Goal: Task Accomplishment & Management: Use online tool/utility

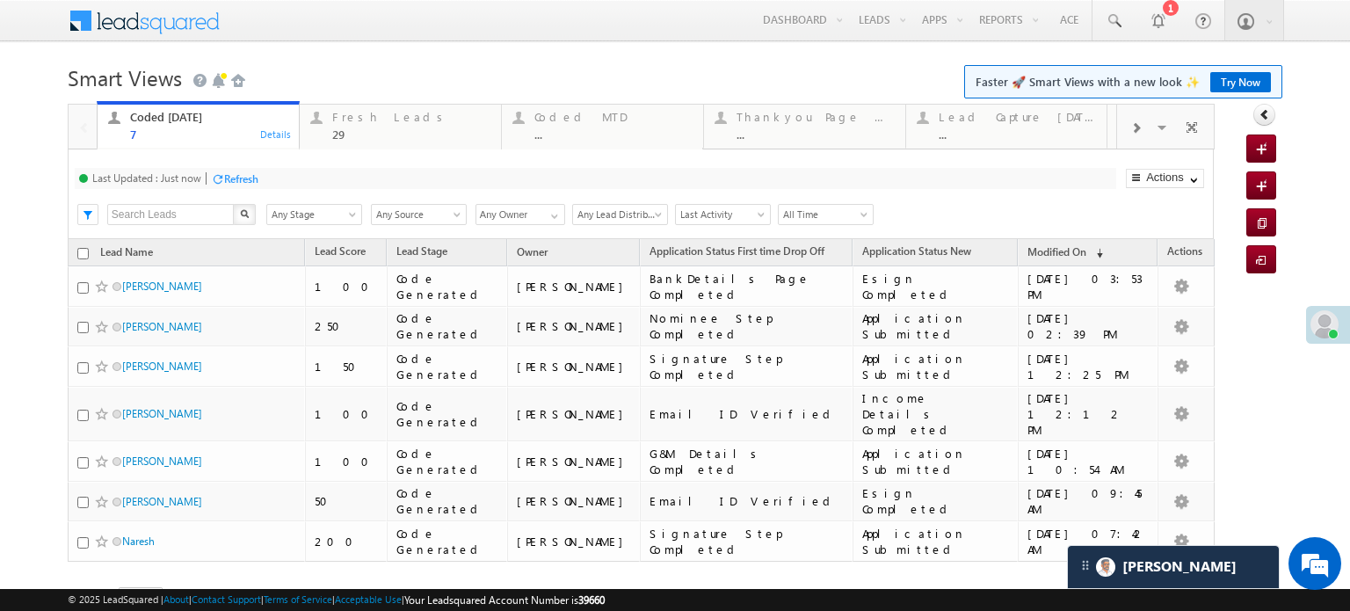
click at [240, 179] on div "Refresh" at bounding box center [241, 178] width 34 height 13
click at [301, 180] on div "Refresh" at bounding box center [307, 178] width 34 height 13
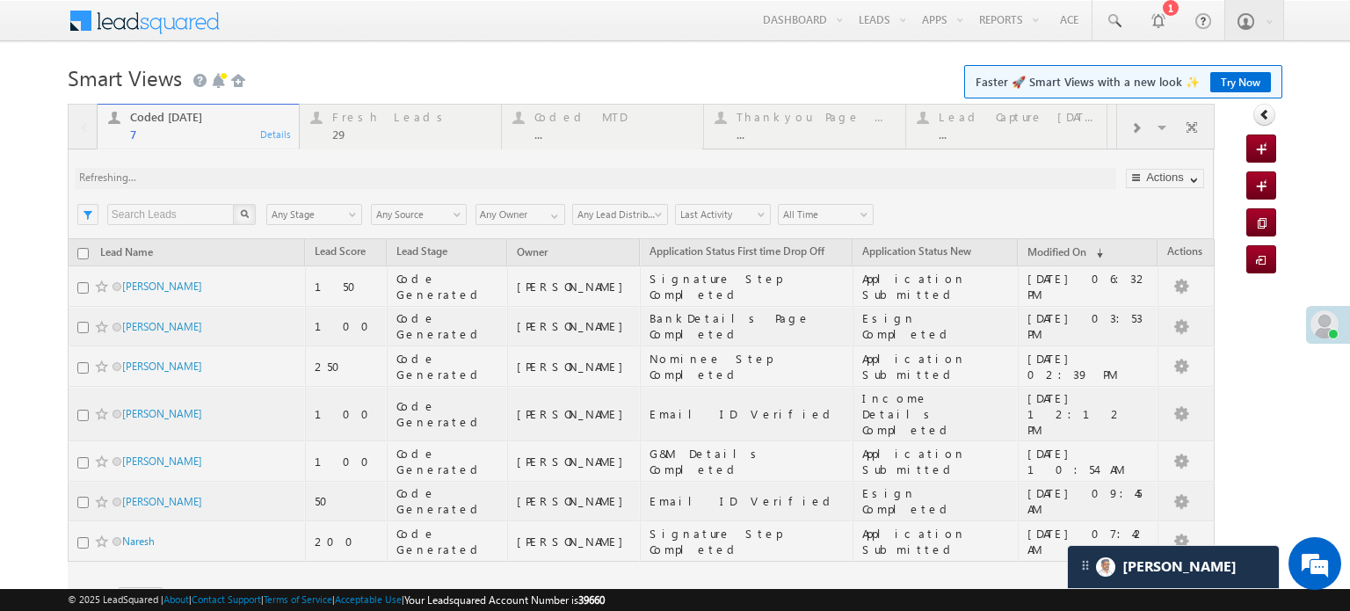
click at [301, 180] on div "Coded Today 7 Details Fresh Leads 29 Details Coded MTD ... Details Thankyou Pag…" at bounding box center [641, 381] width 1147 height 555
click at [301, 180] on div at bounding box center [641, 381] width 1147 height 555
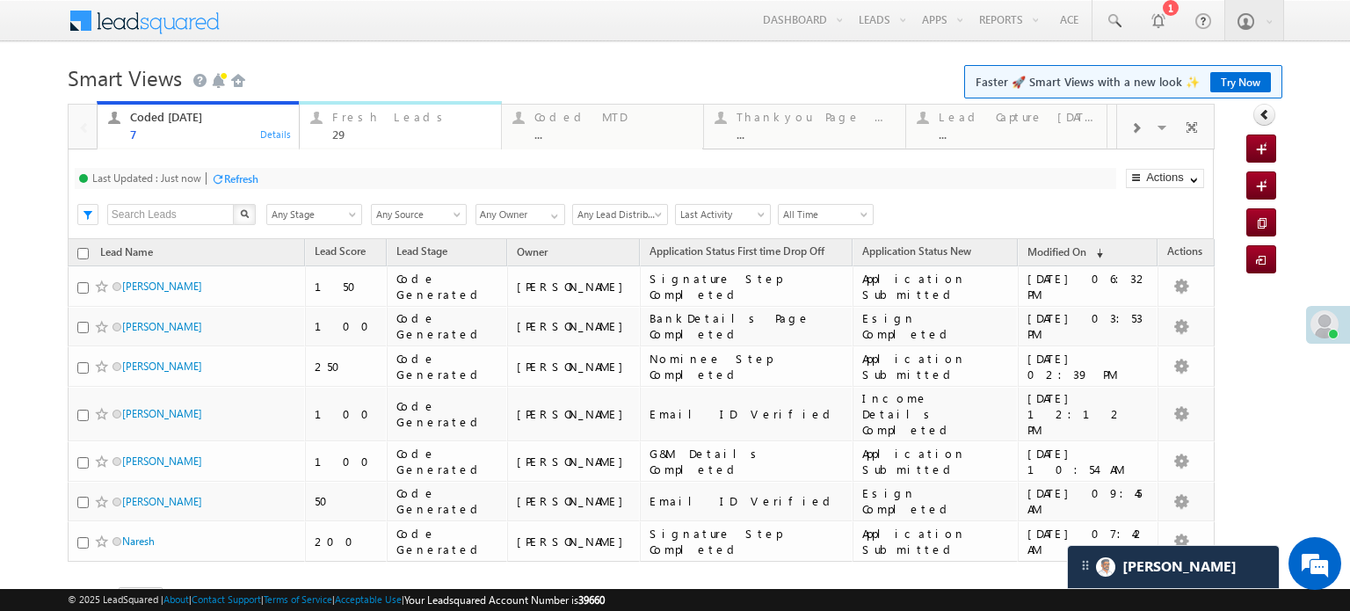
click at [359, 133] on div "29" at bounding box center [411, 133] width 158 height 13
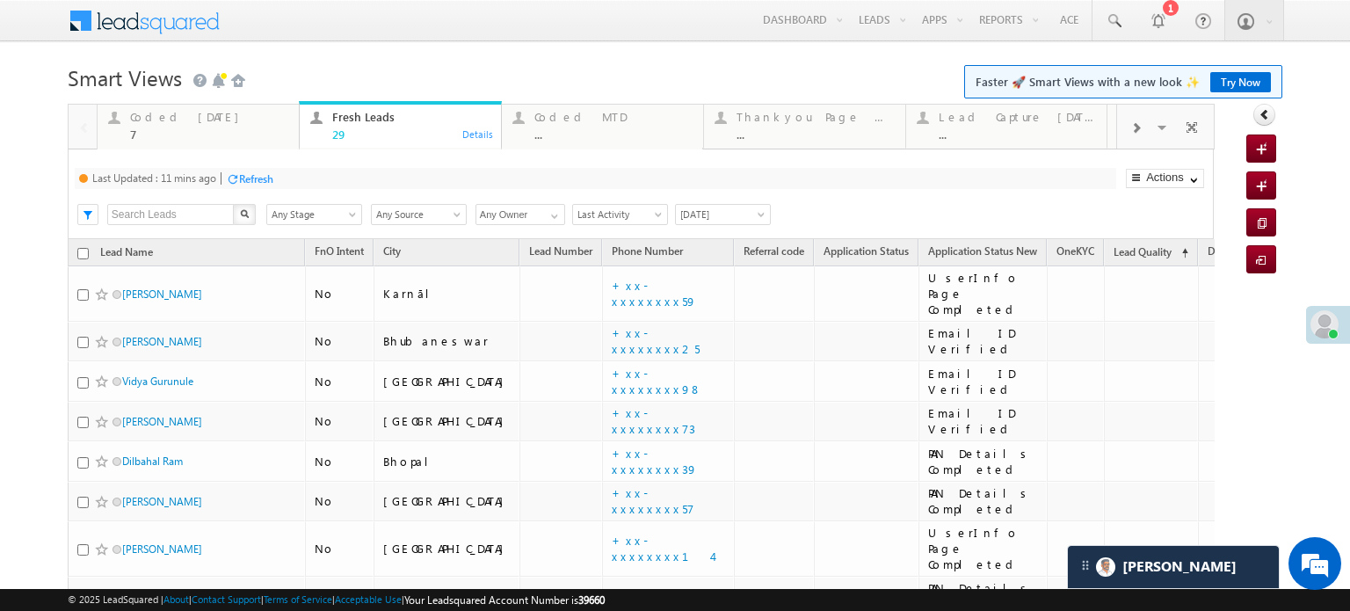
click at [253, 186] on div "Refresh" at bounding box center [249, 178] width 47 height 17
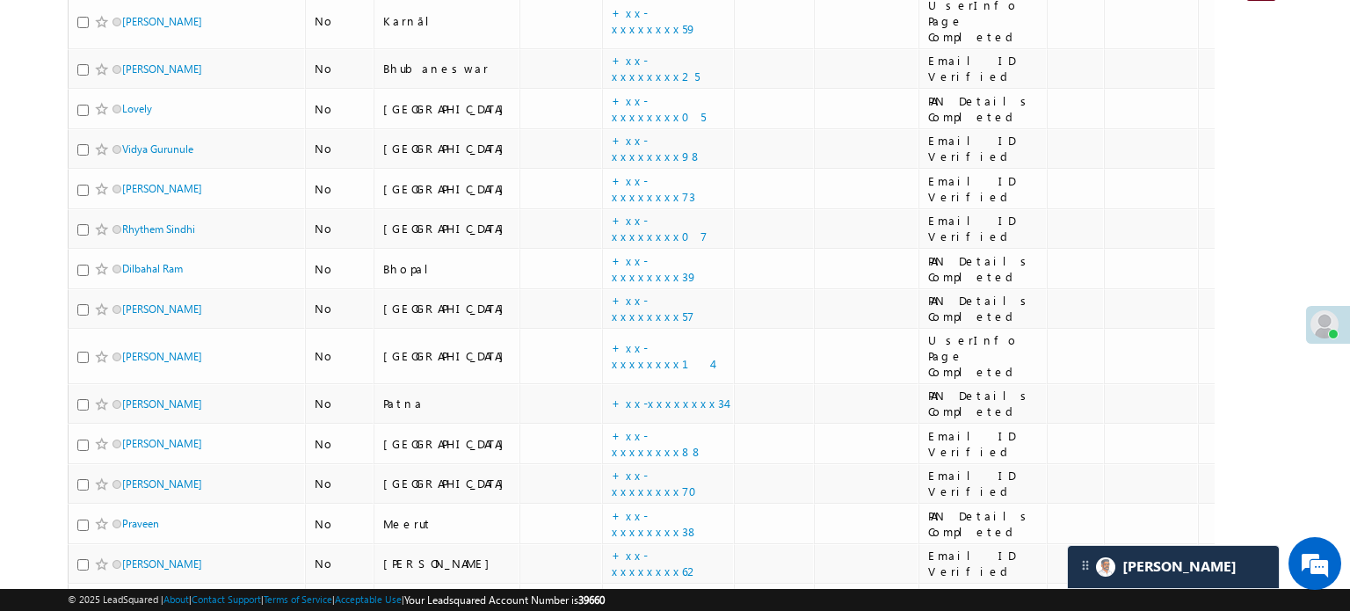
scroll to position [0, 0]
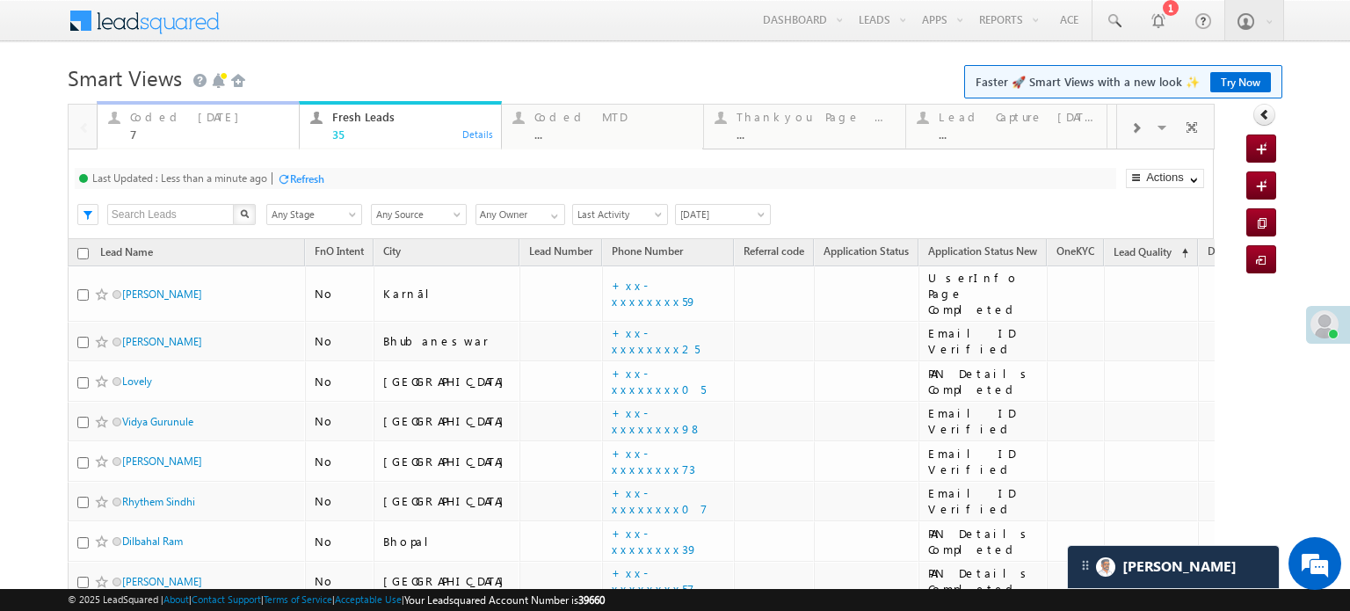
click at [193, 129] on div "7" at bounding box center [209, 133] width 158 height 13
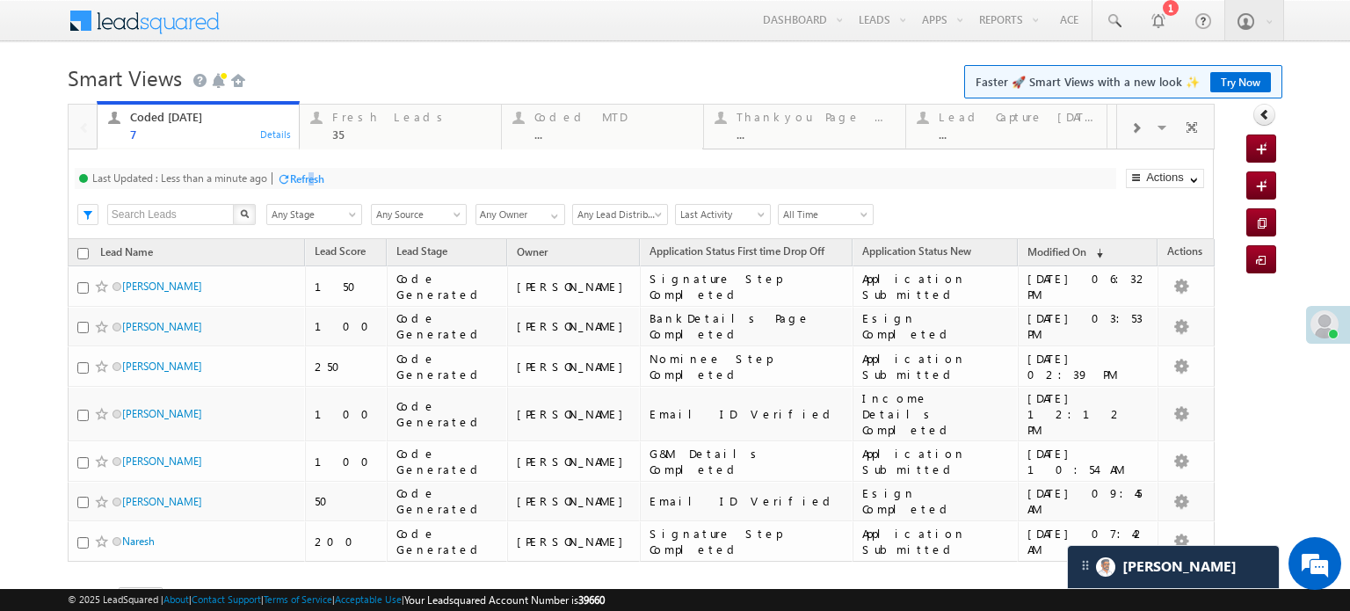
click at [313, 176] on div "Refresh" at bounding box center [307, 178] width 34 height 13
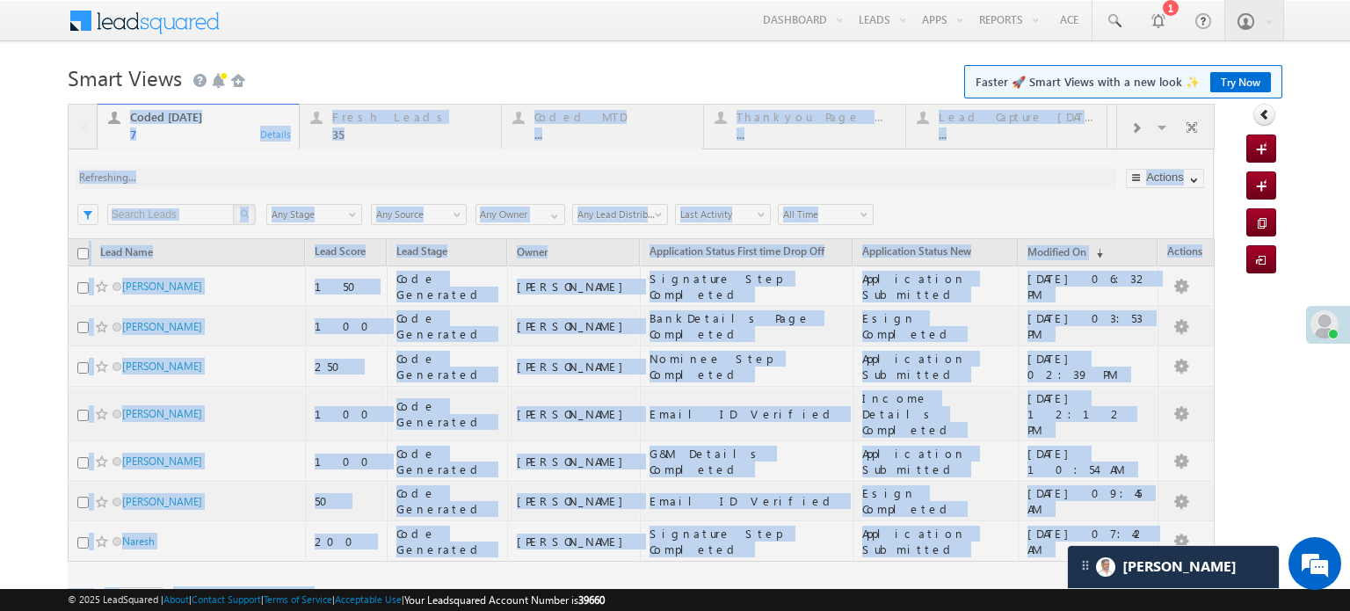
click at [313, 176] on div at bounding box center [641, 381] width 1147 height 555
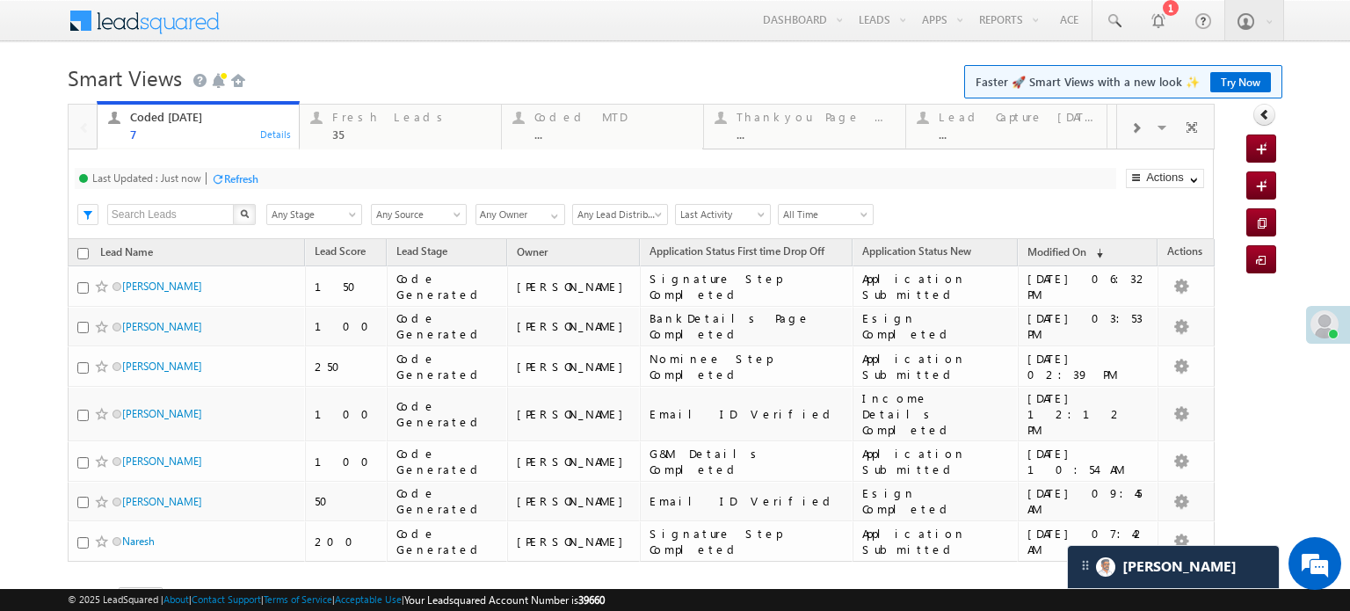
click at [250, 175] on div "Refresh" at bounding box center [241, 178] width 34 height 13
click at [250, 175] on div "Coded Today 7 Details Fresh Leads 35 Details Coded MTD ... Details Thankyou Pag…" at bounding box center [641, 381] width 1147 height 555
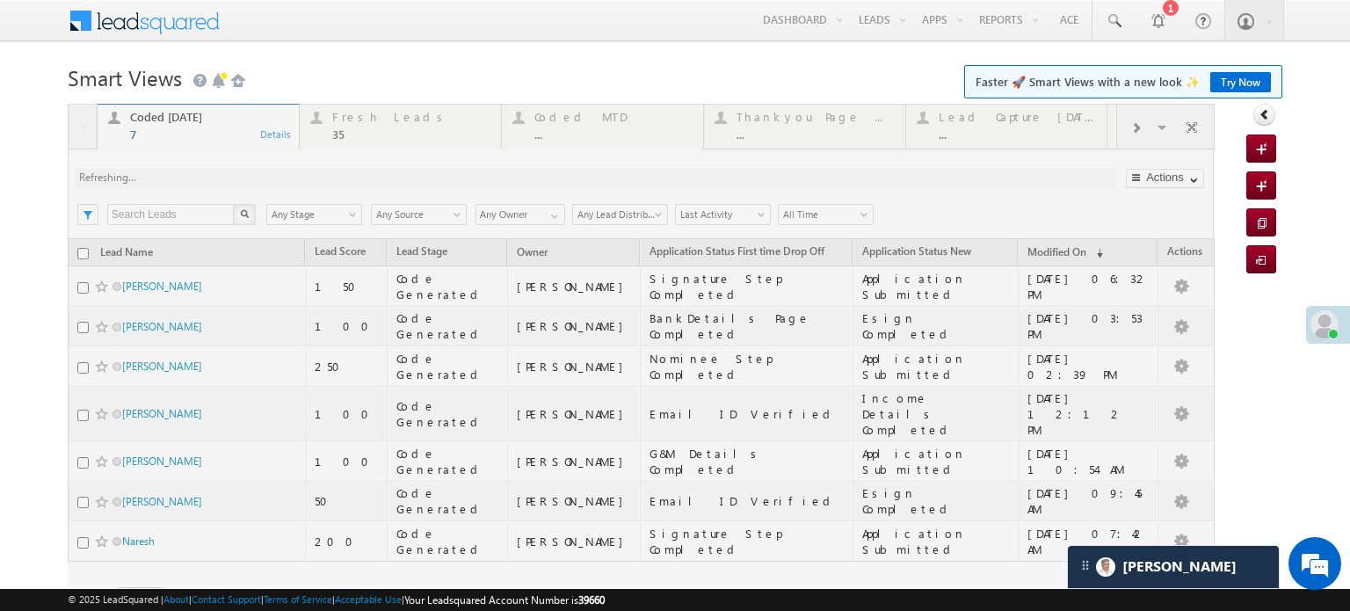
click at [250, 175] on div at bounding box center [641, 381] width 1147 height 555
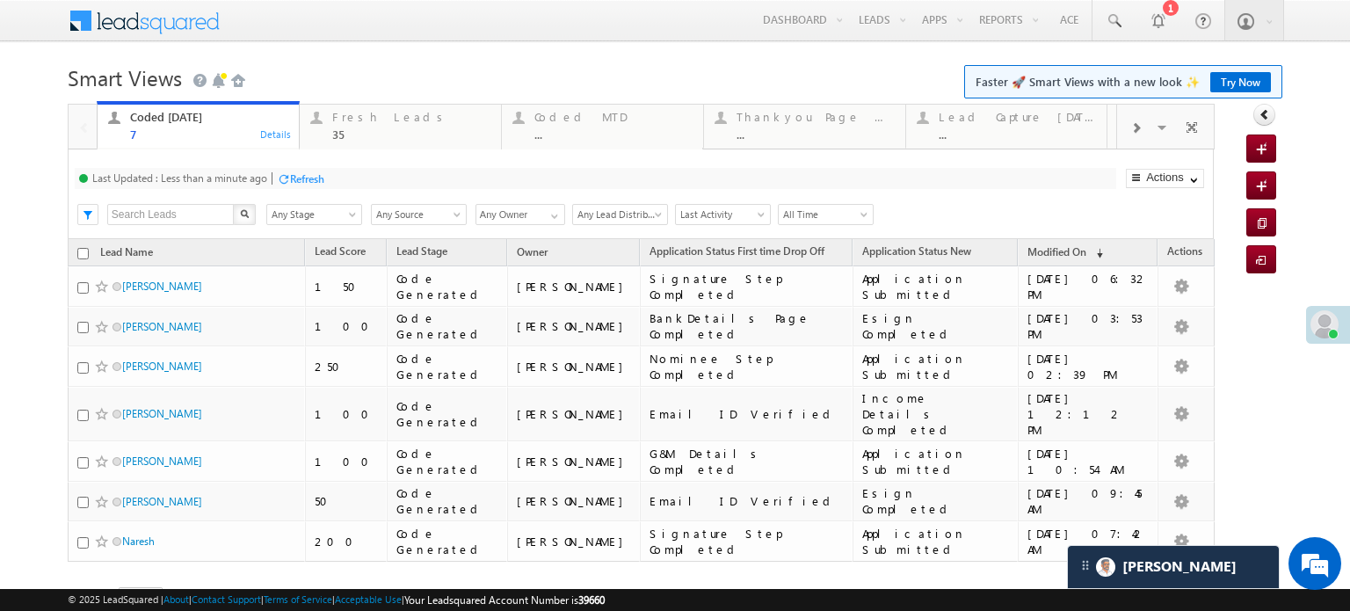
click at [414, 230] on div "Last Updated : Less than a minute ago Refresh Refreshing... Search X Lead Stage…" at bounding box center [641, 194] width 1146 height 90
click at [317, 174] on div "Refresh" at bounding box center [307, 178] width 34 height 13
click at [317, 174] on div "Coded Today 7 Details Fresh Leads 35 Details Coded MTD ... Details Thankyou Pag…" at bounding box center [641, 381] width 1147 height 555
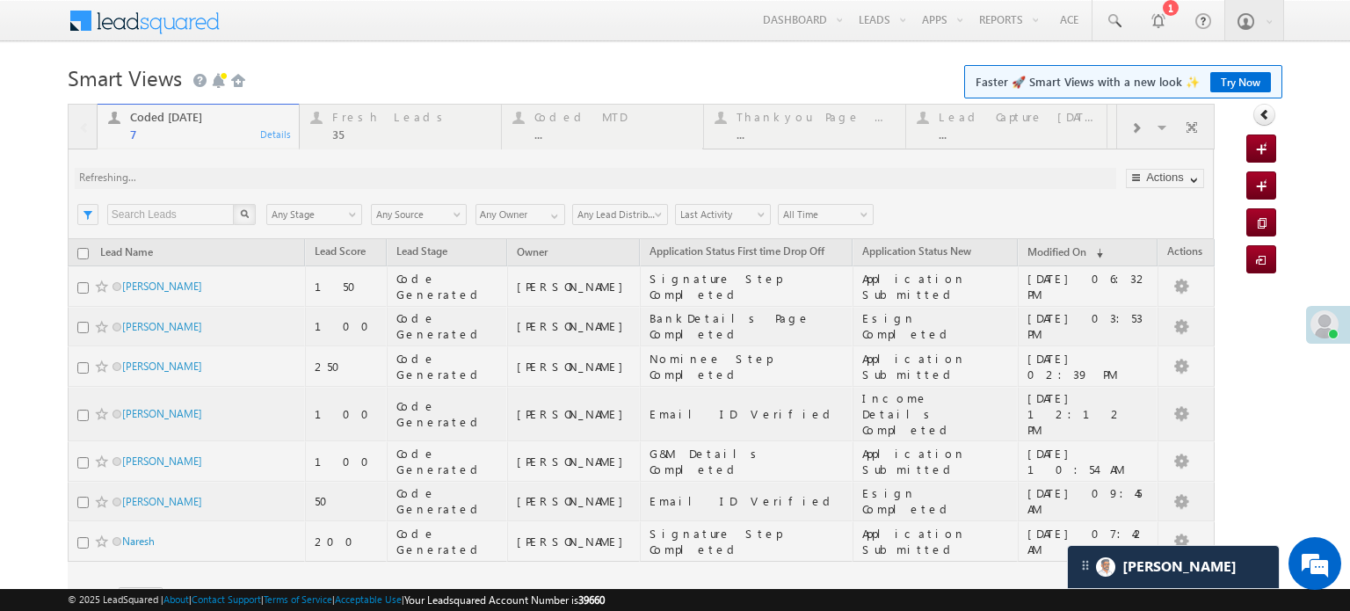
click at [317, 174] on div at bounding box center [641, 381] width 1147 height 555
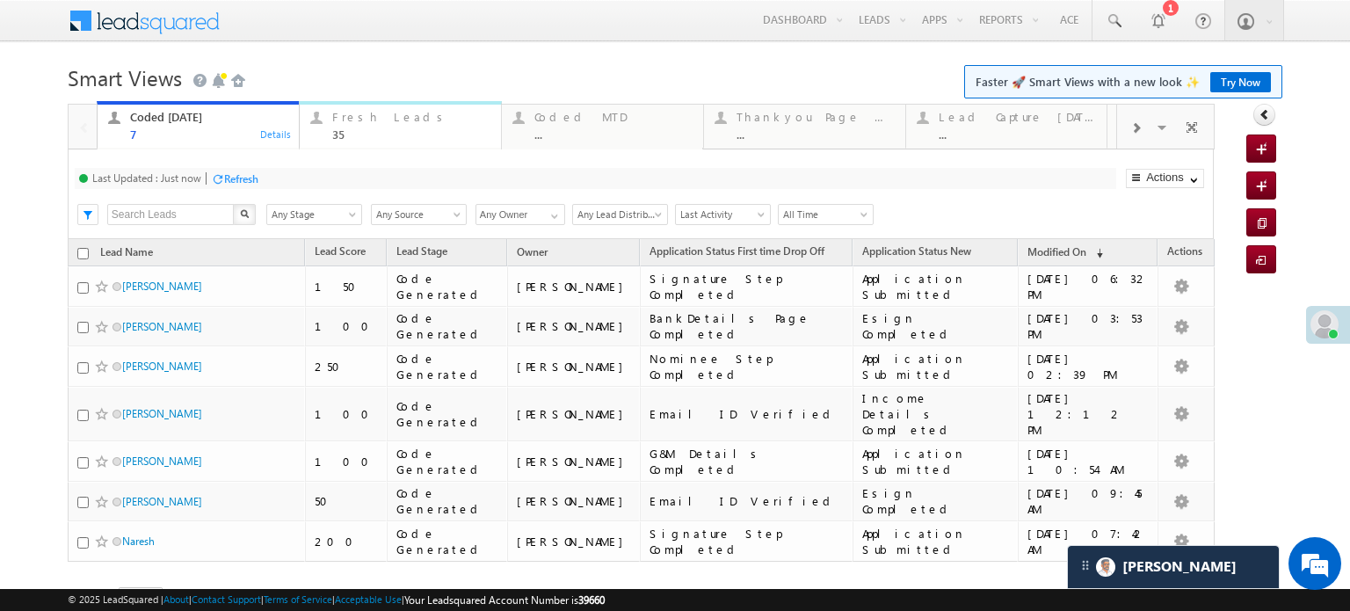
click at [391, 126] on div "Fresh Leads 35" at bounding box center [411, 123] width 158 height 34
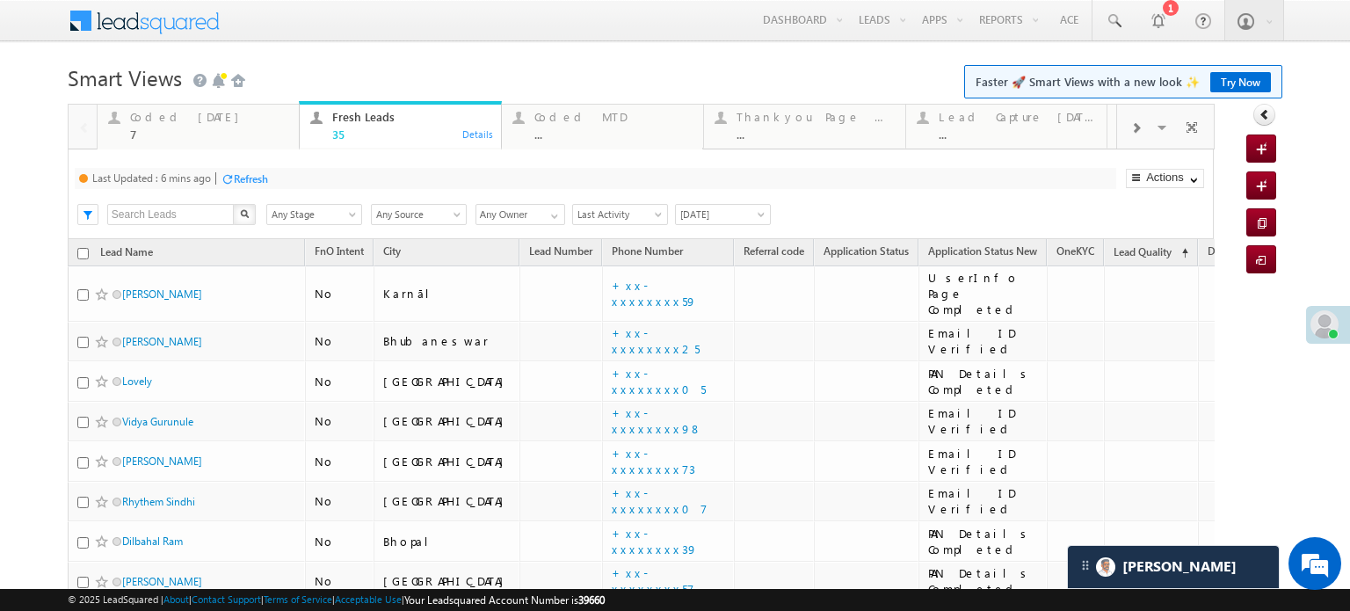
click at [279, 176] on div "Last Updated : 6 mins ago Refresh Refreshing..." at bounding box center [595, 178] width 1041 height 21
click at [261, 178] on div "Refresh" at bounding box center [251, 178] width 34 height 13
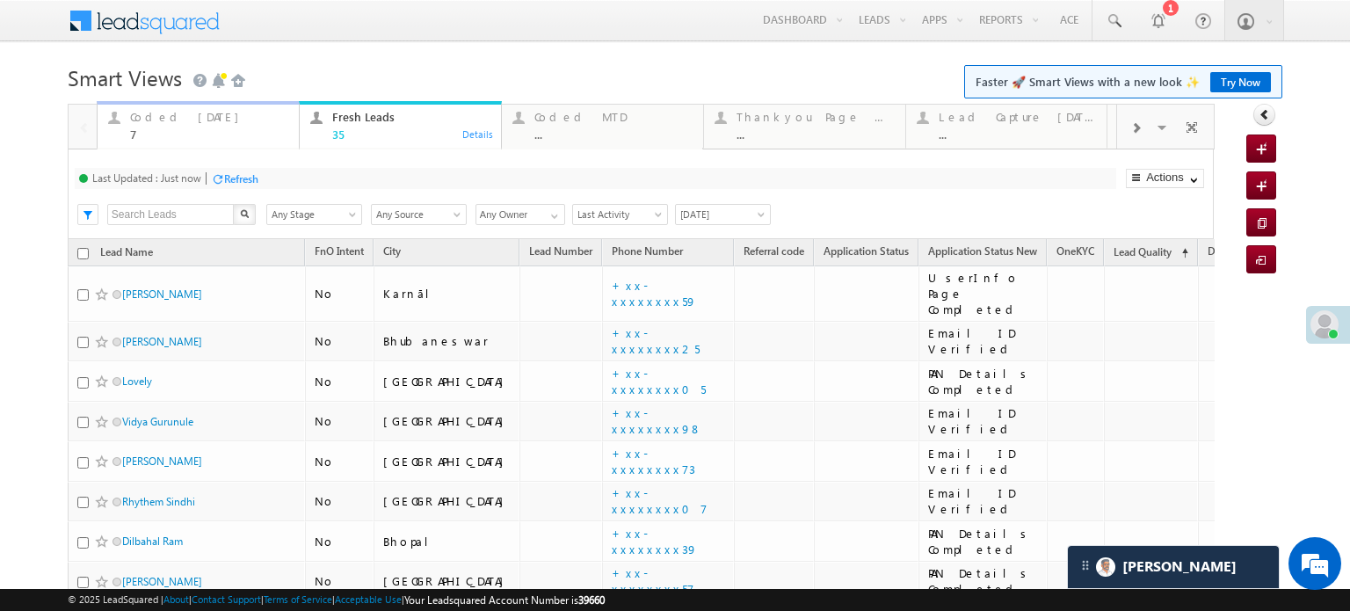
click at [211, 127] on div "7" at bounding box center [209, 133] width 158 height 13
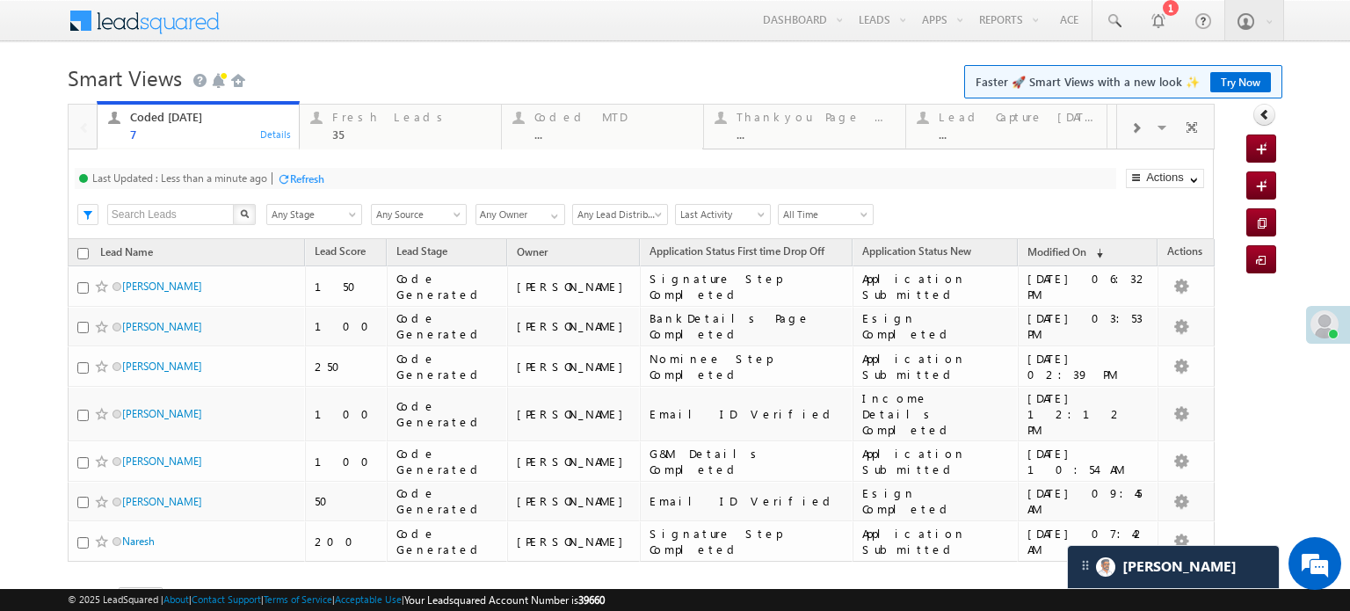
click at [301, 184] on div "Refresh" at bounding box center [307, 178] width 34 height 13
click at [301, 184] on div "Coded Today 7 Details Fresh Leads 35 Details Coded MTD ... Details Thankyou Pag…" at bounding box center [641, 381] width 1147 height 555
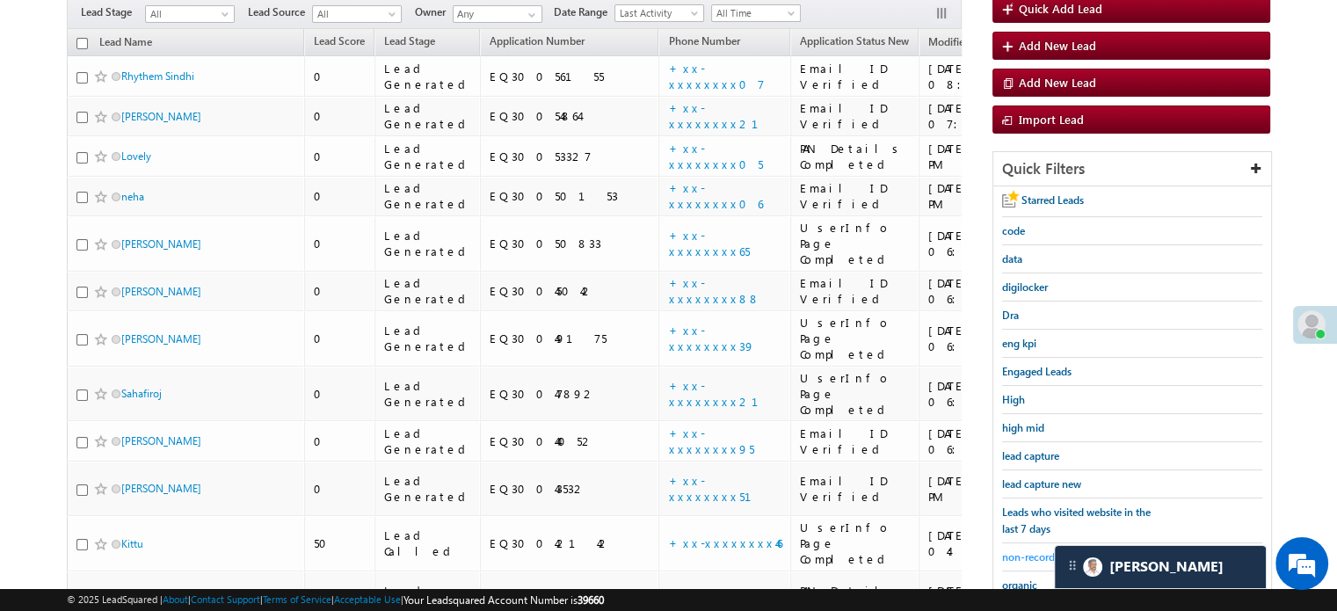
scroll to position [394, 0]
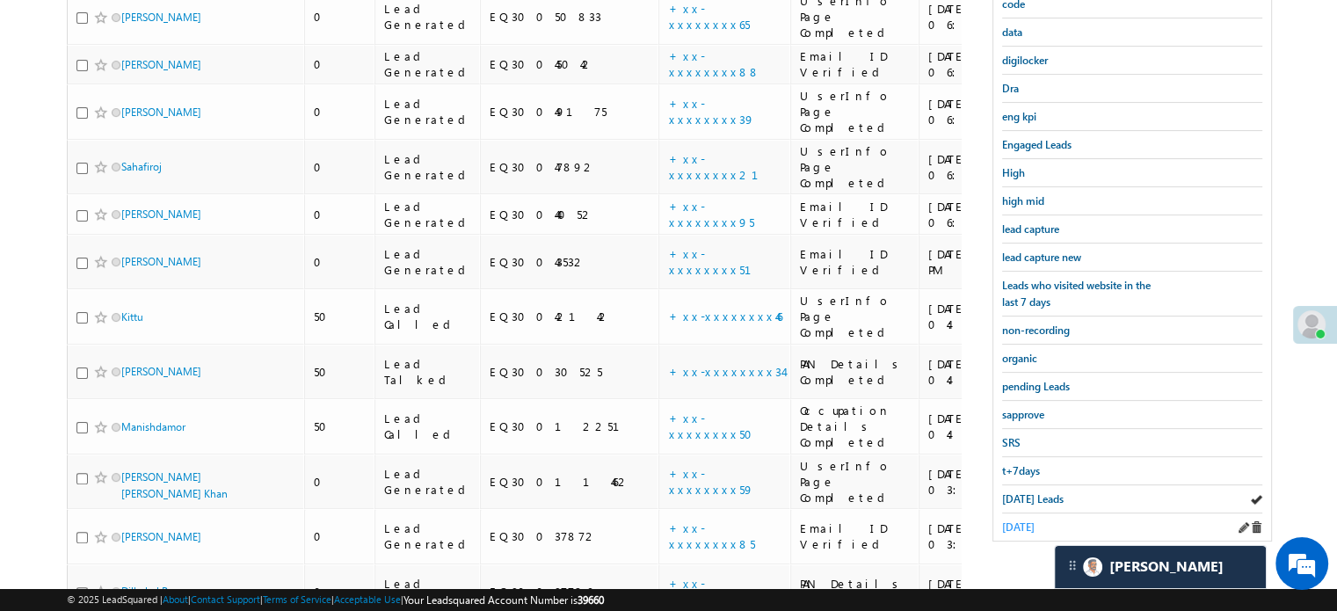
click at [1019, 520] on span "[DATE]" at bounding box center [1018, 526] width 33 height 13
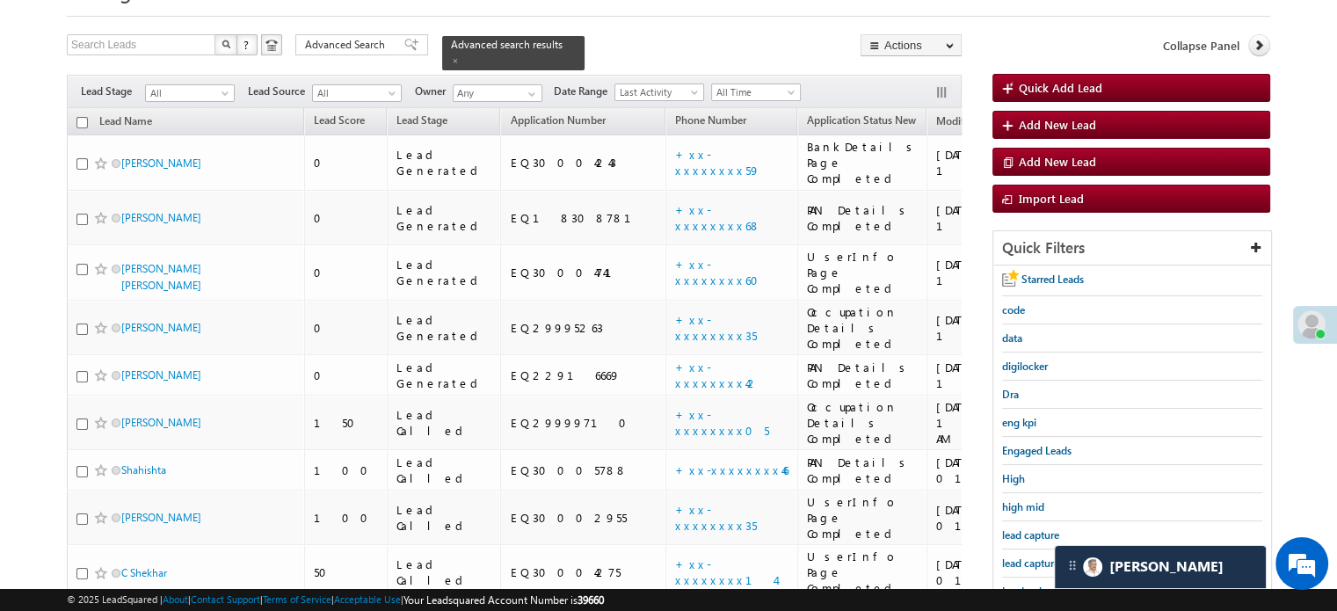
scroll to position [176, 0]
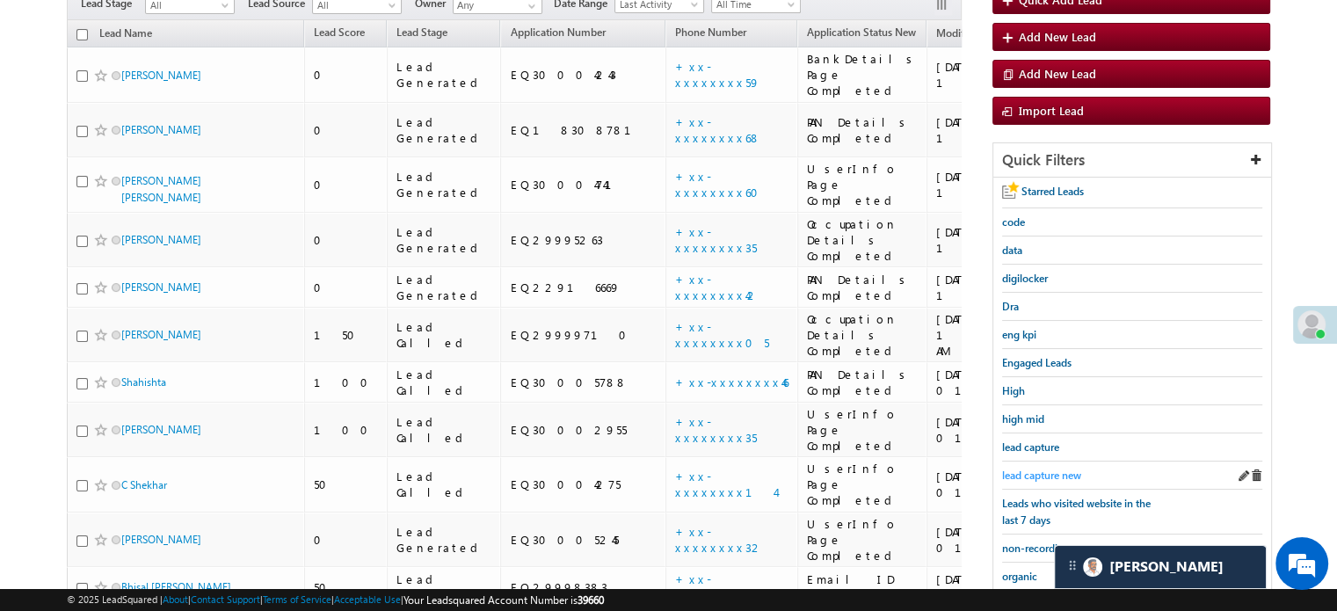
click at [1023, 473] on span "lead capture new" at bounding box center [1041, 474] width 79 height 13
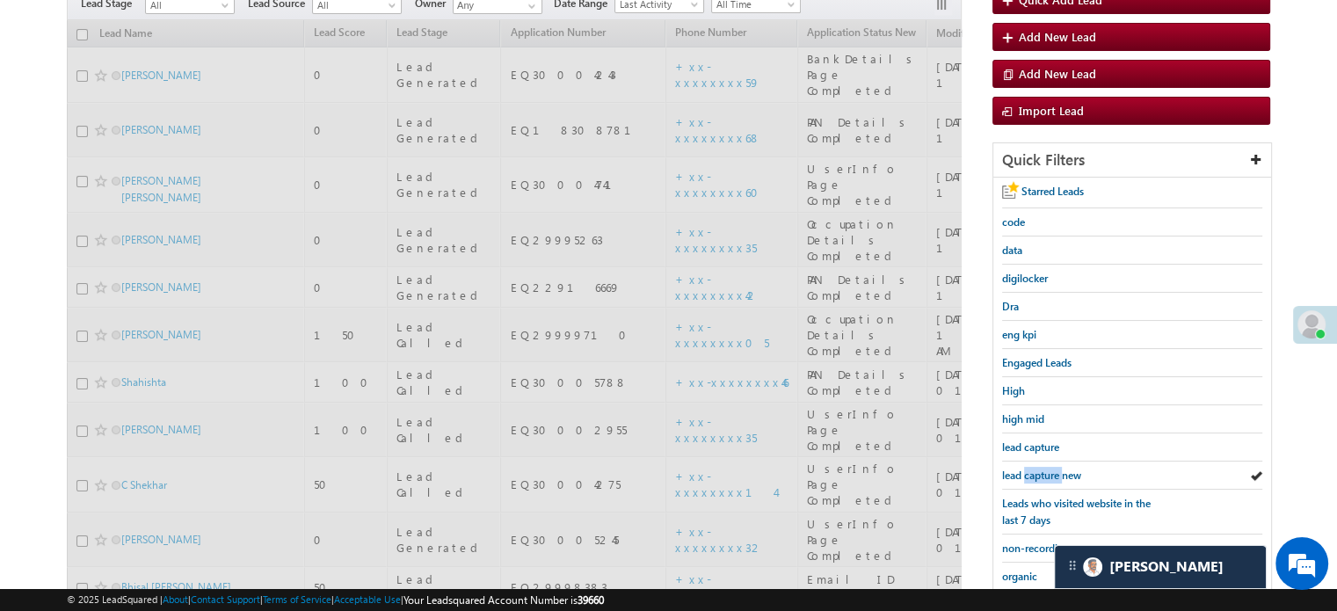
click at [1023, 473] on span "lead capture new" at bounding box center [1041, 474] width 79 height 13
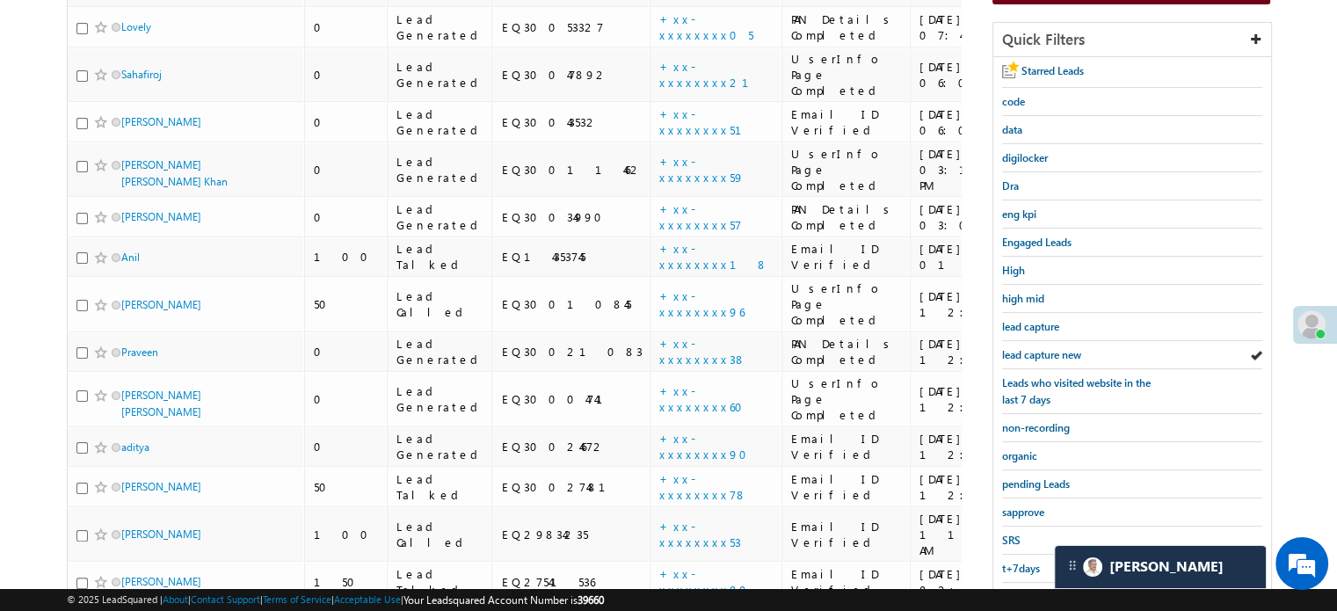
scroll to position [527, 0]
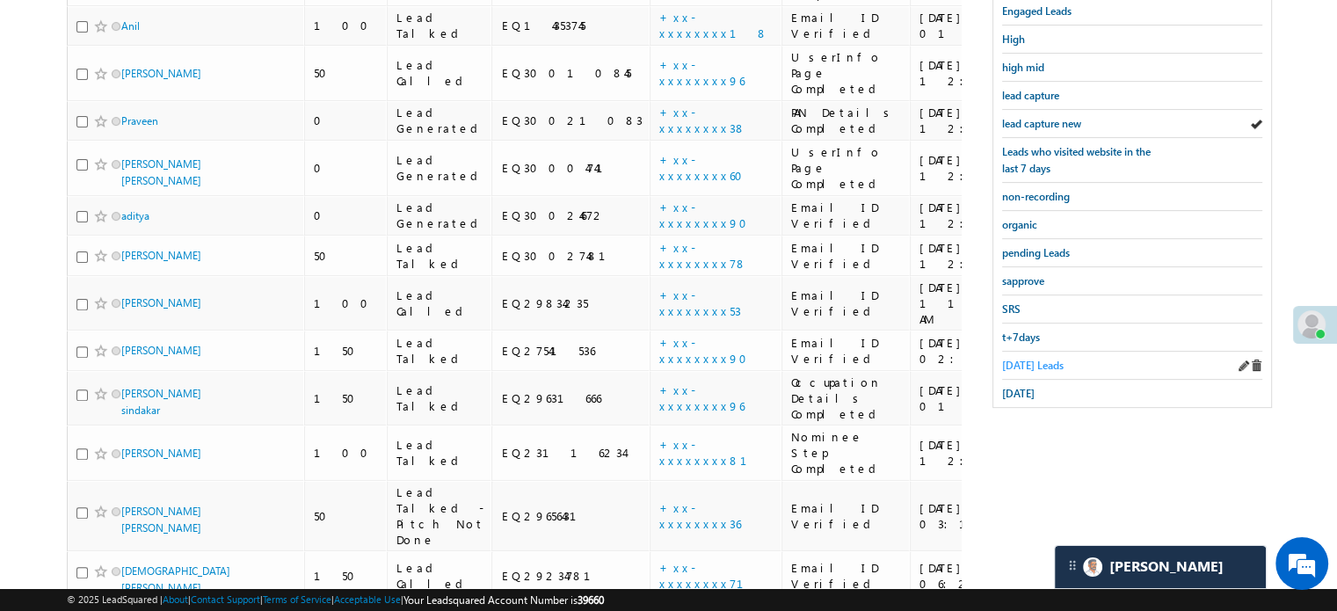
click at [1015, 361] on span "[DATE] Leads" at bounding box center [1033, 365] width 62 height 13
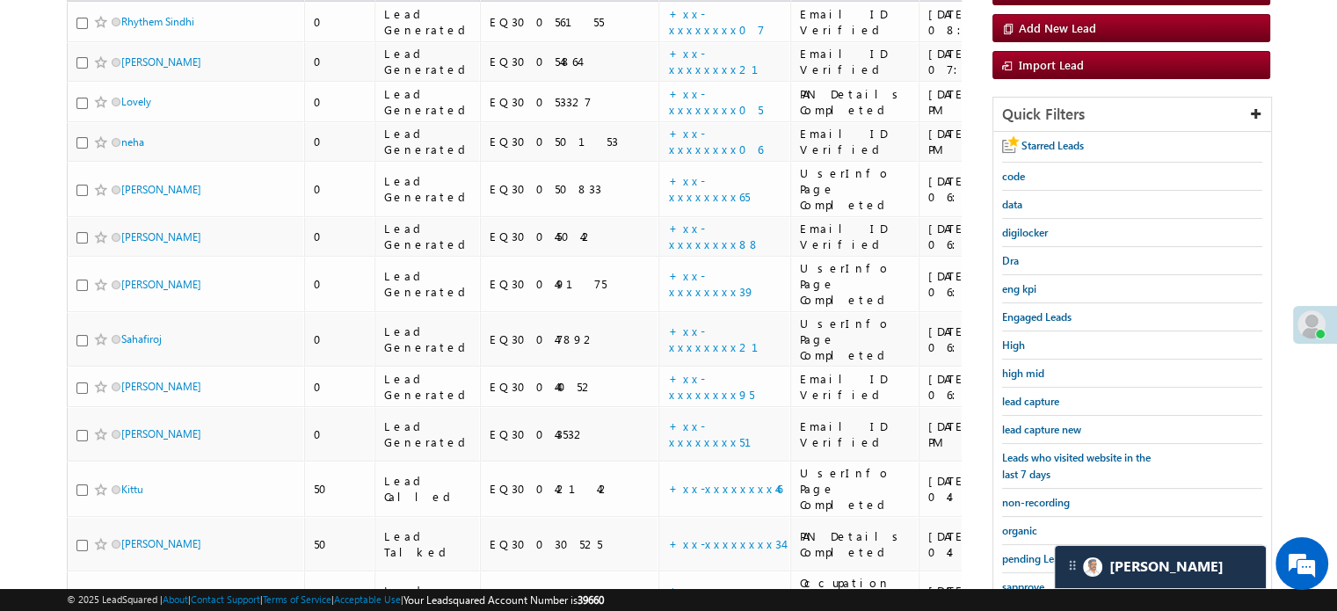
scroll to position [102, 0]
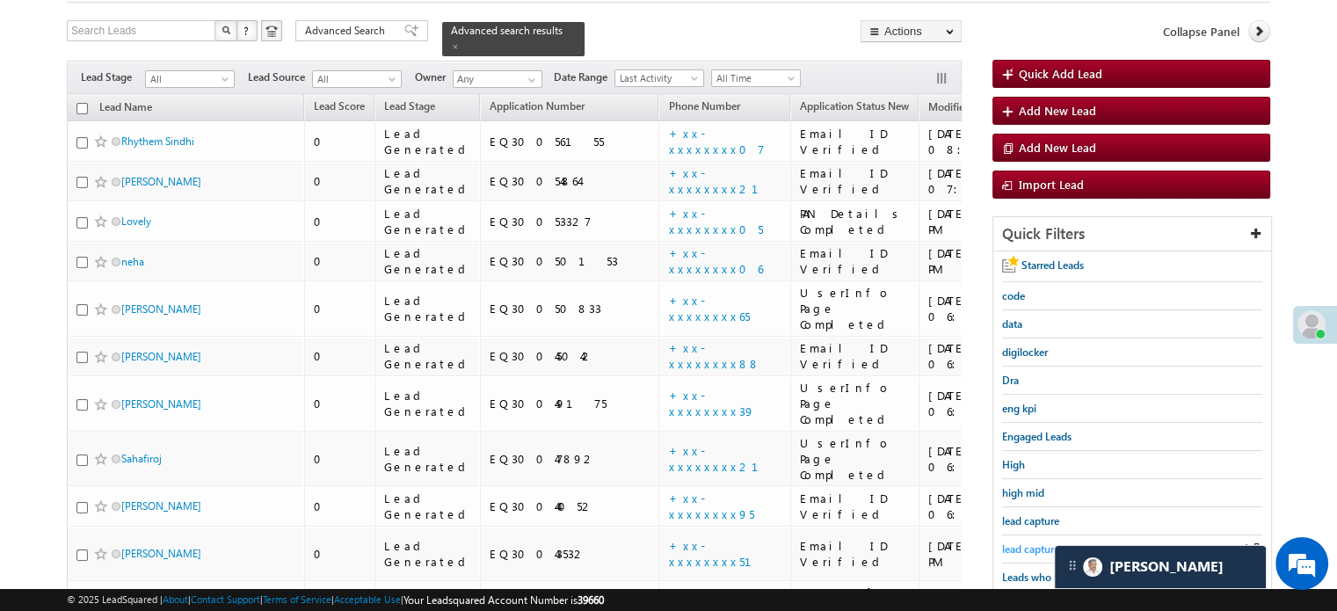
click at [1044, 543] on span "lead capture new" at bounding box center [1041, 548] width 79 height 13
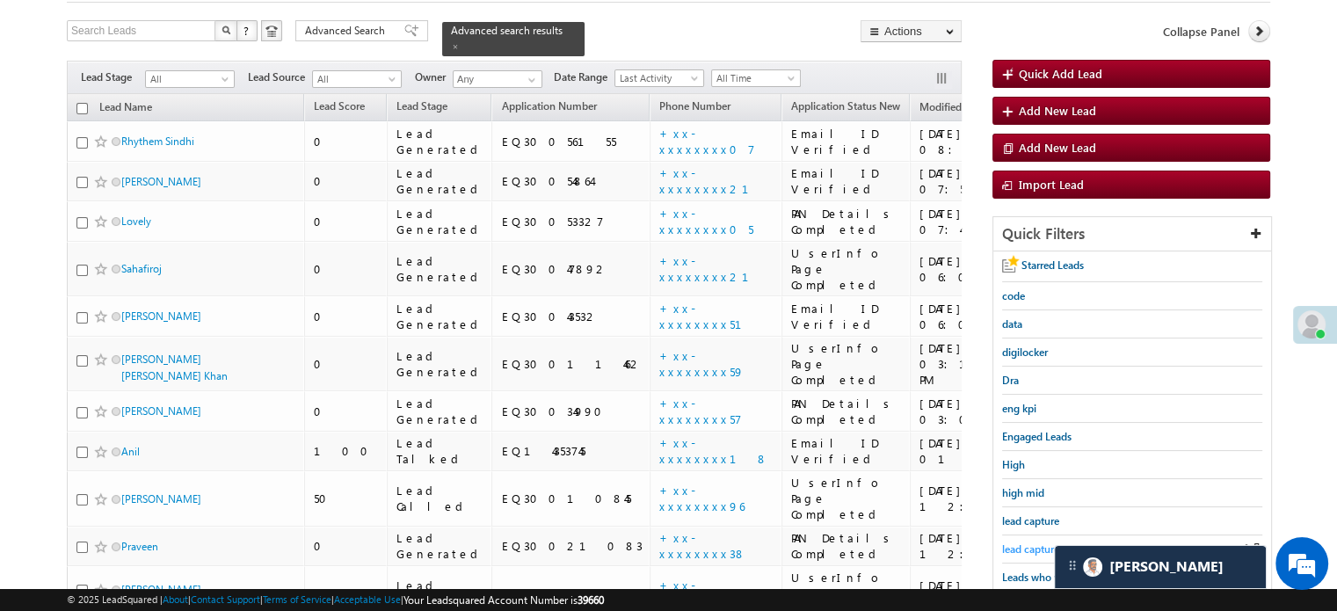
click at [1047, 549] on span "lead capture new" at bounding box center [1041, 548] width 79 height 13
